Goal: Task Accomplishment & Management: Use online tool/utility

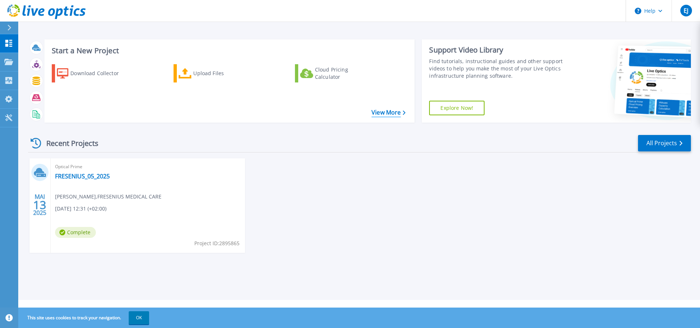
click at [382, 111] on link "View More" at bounding box center [389, 112] width 34 height 7
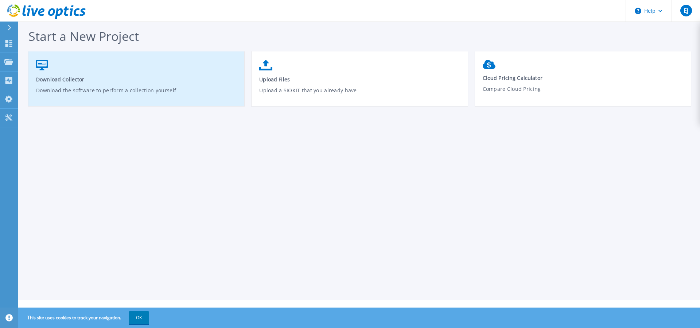
click at [37, 61] on icon at bounding box center [42, 65] width 12 height 11
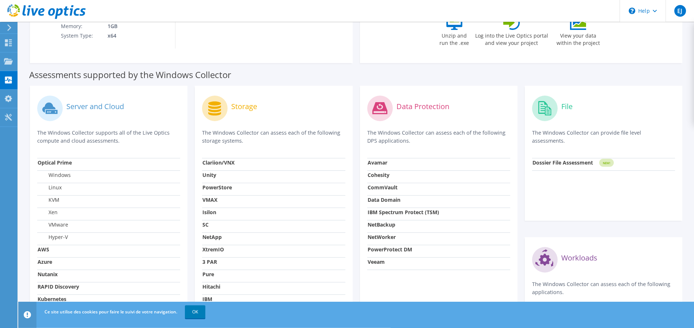
scroll to position [186, 0]
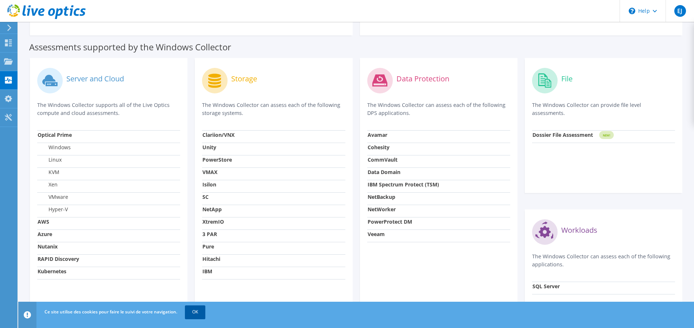
click at [195, 310] on link "OK" at bounding box center [195, 311] width 20 height 13
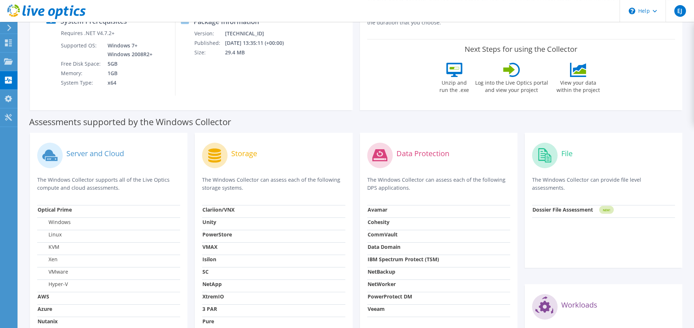
scroll to position [0, 0]
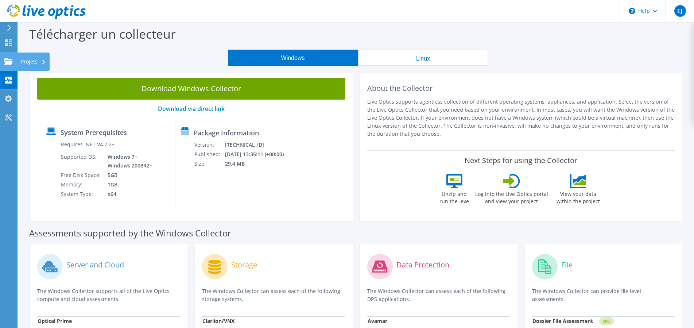
click at [19, 62] on div "Projets" at bounding box center [33, 62] width 32 height 18
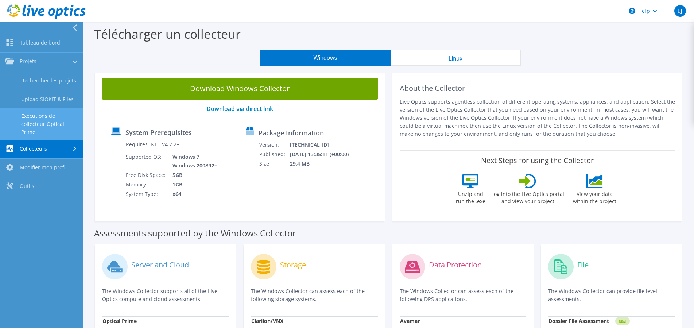
click at [43, 123] on link "Exécutions de collecteur Optical Prime" at bounding box center [41, 123] width 83 height 31
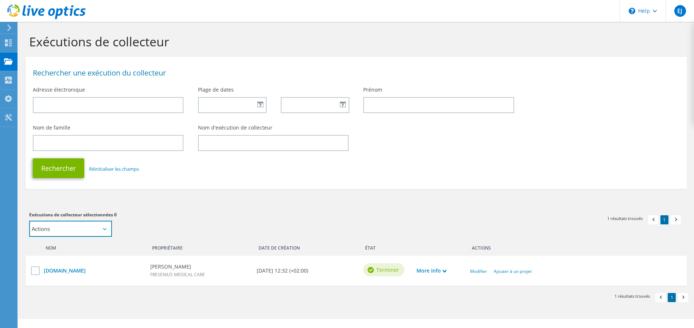
click at [29, 221] on select "Actions Ajouter à un nouveau projet Ajouter à un projet existant" at bounding box center [70, 229] width 83 height 16
select select "new_proj"
click option "Ajouter à un nouveau projet" at bounding box center [0, 0] width 0 height 0
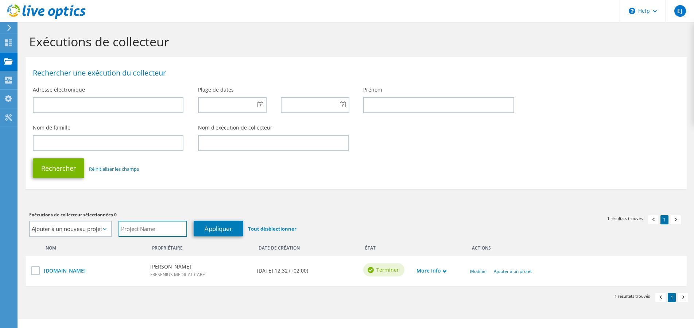
click at [139, 228] on input "text" at bounding box center [153, 229] width 69 height 16
type input "Infra/Fresenius"
click at [217, 228] on link "Appliquer" at bounding box center [219, 229] width 50 height 16
click at [29, 221] on select "Actions Ajouter à un nouveau projet Ajouter à un projet existant" at bounding box center [70, 229] width 83 height 16
click option "Ajouter à un nouveau projet" at bounding box center [0, 0] width 0 height 0
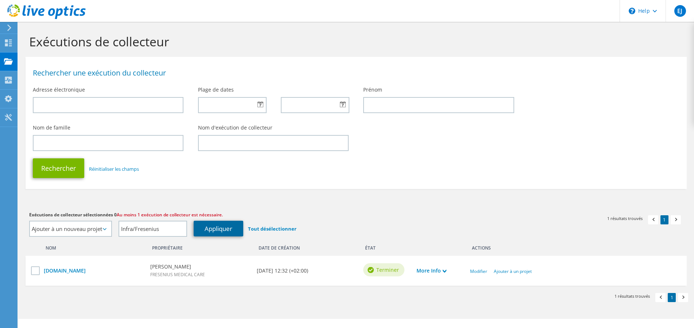
click at [232, 227] on link "Appliquer" at bounding box center [219, 229] width 50 height 16
drag, startPoint x: 318, startPoint y: 217, endPoint x: 342, endPoint y: 213, distance: 24.3
click at [321, 216] on span "Au moins 1 exécution de collecteur est nécessaire." at bounding box center [277, 215] width 106 height 6
click at [67, 271] on link "psgyvmwho008.fme.ads.fresenius.com" at bounding box center [93, 271] width 99 height 8
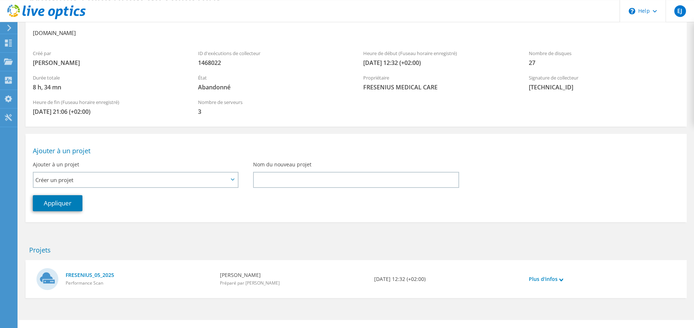
scroll to position [54, 0]
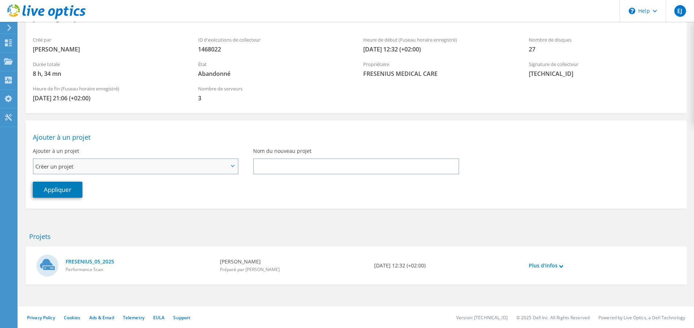
click at [62, 164] on span "Créer un projet" at bounding box center [131, 166] width 193 height 9
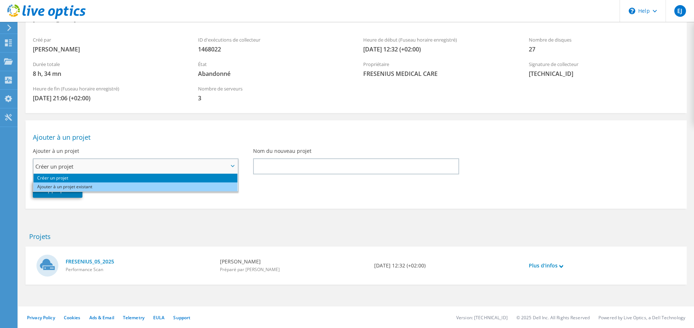
click at [69, 186] on li "Ajouter à un projet existant" at bounding box center [136, 186] width 204 height 9
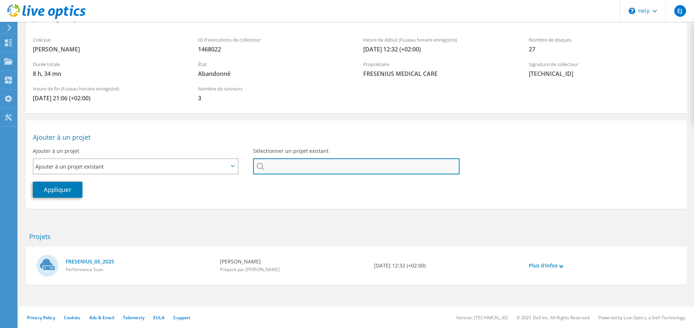
click at [292, 166] on input "Sélectionner un projet existant" at bounding box center [356, 166] width 206 height 16
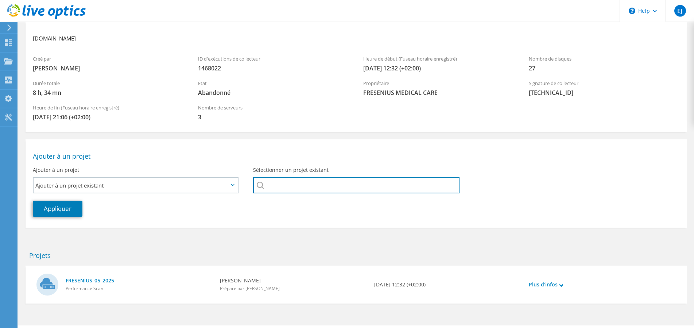
scroll to position [0, 0]
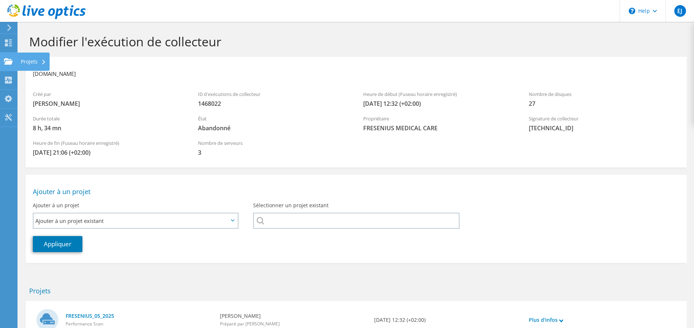
click at [42, 64] on div "Projets" at bounding box center [33, 62] width 32 height 18
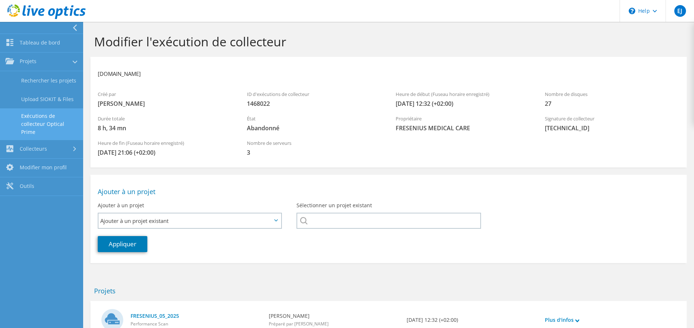
click at [42, 125] on link "Exécutions de collecteur Optical Prime" at bounding box center [41, 123] width 83 height 31
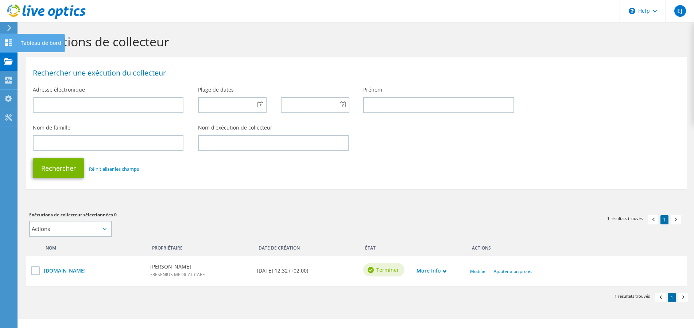
click at [8, 45] on icon at bounding box center [8, 42] width 9 height 7
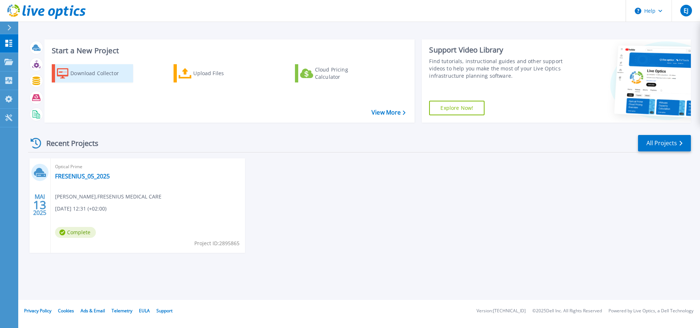
click at [98, 75] on div "Download Collector" at bounding box center [99, 73] width 58 height 15
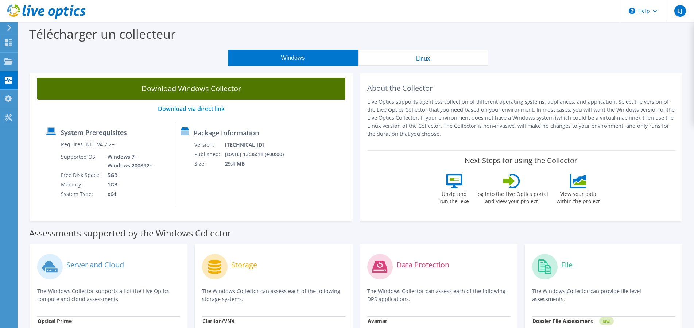
click at [213, 89] on link "Download Windows Collector" at bounding box center [191, 89] width 308 height 22
